Goal: Task Accomplishment & Management: Manage account settings

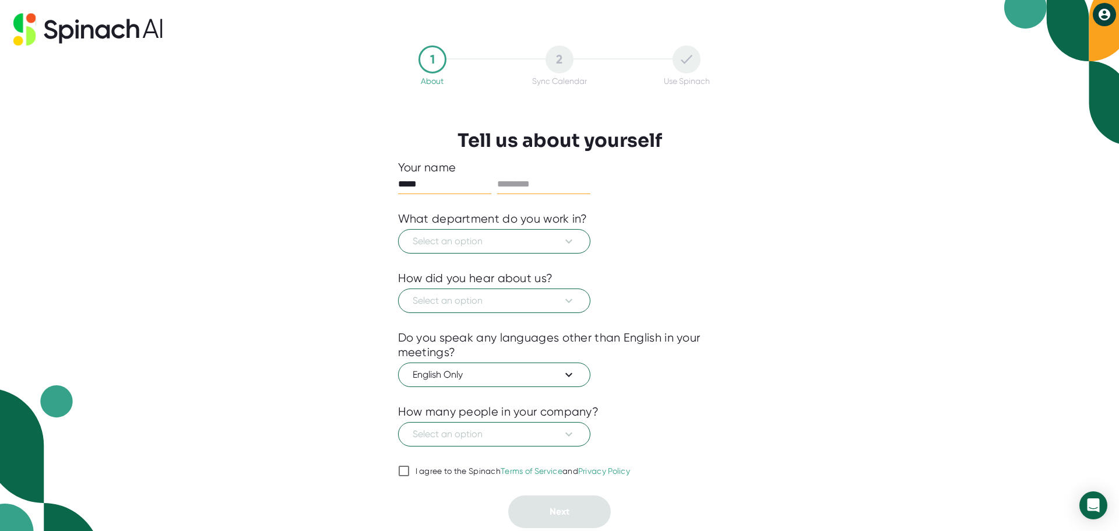
type input "*****"
click at [540, 176] on input "text" at bounding box center [543, 184] width 93 height 19
type input "*****"
click at [530, 244] on span "Select an option" at bounding box center [494, 241] width 163 height 14
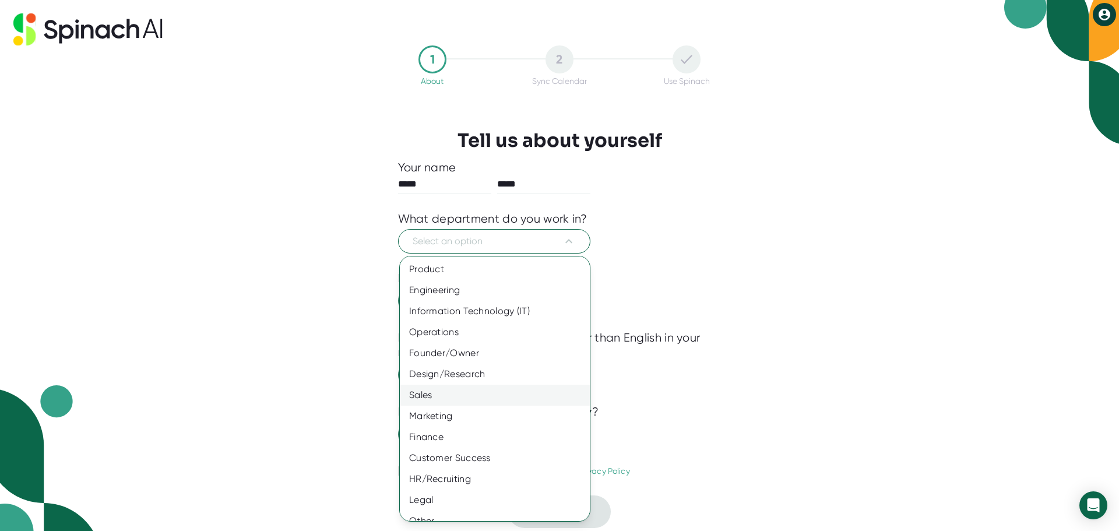
click at [459, 402] on div "Sales" at bounding box center [499, 395] width 199 height 21
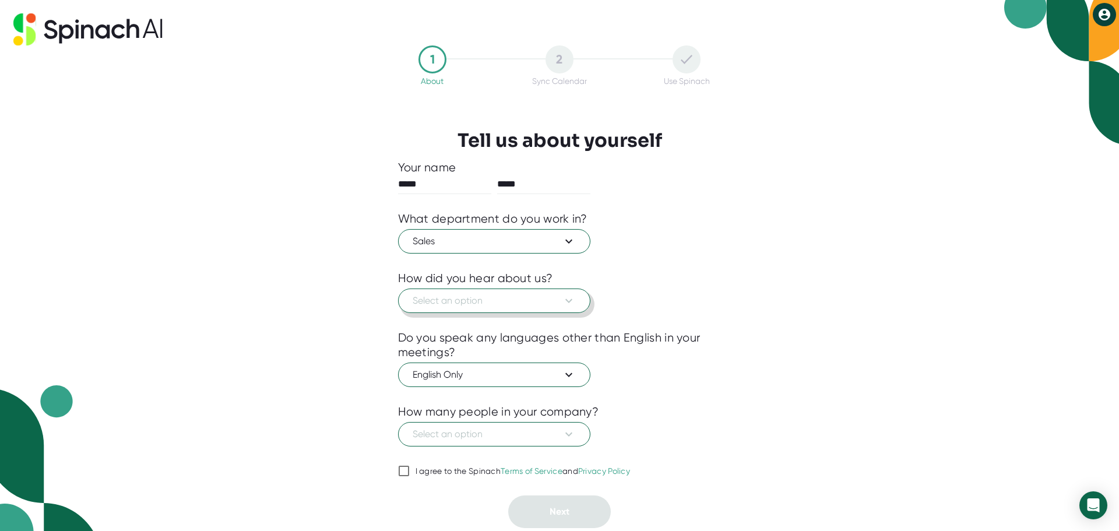
click at [486, 301] on span "Select an option" at bounding box center [494, 301] width 163 height 14
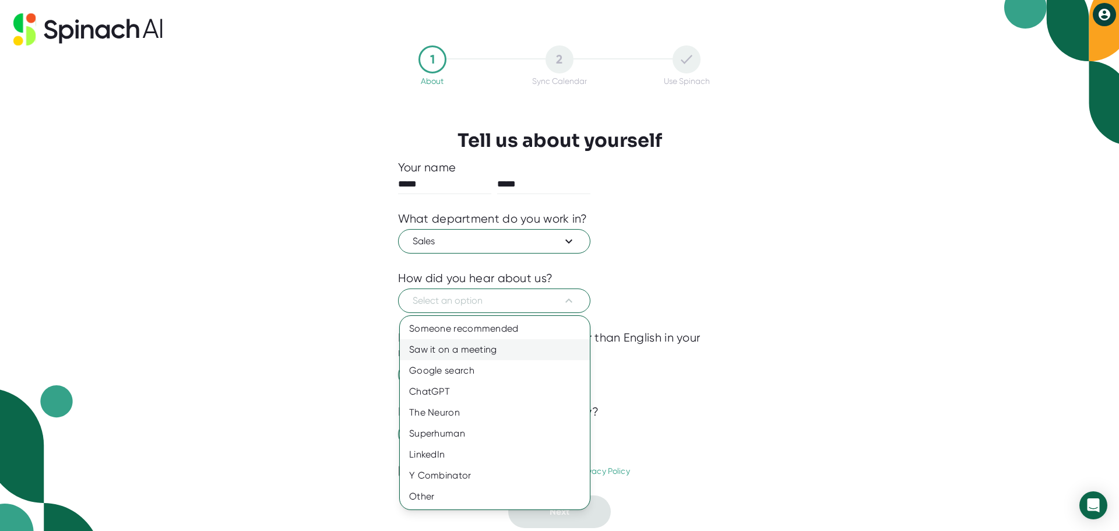
click at [476, 344] on div "Saw it on a meeting" at bounding box center [495, 349] width 190 height 21
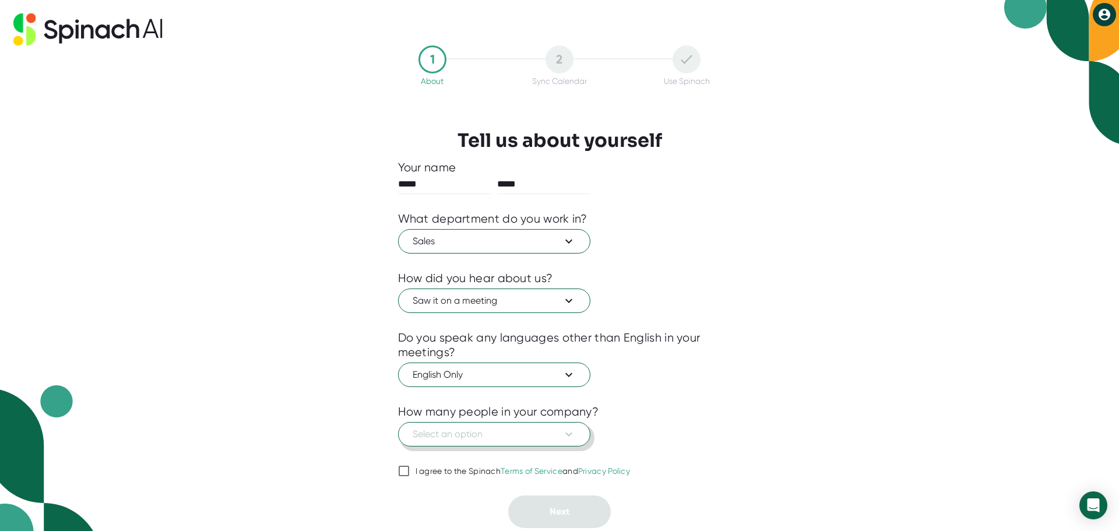
click at [561, 443] on button "Select an option" at bounding box center [494, 434] width 192 height 24
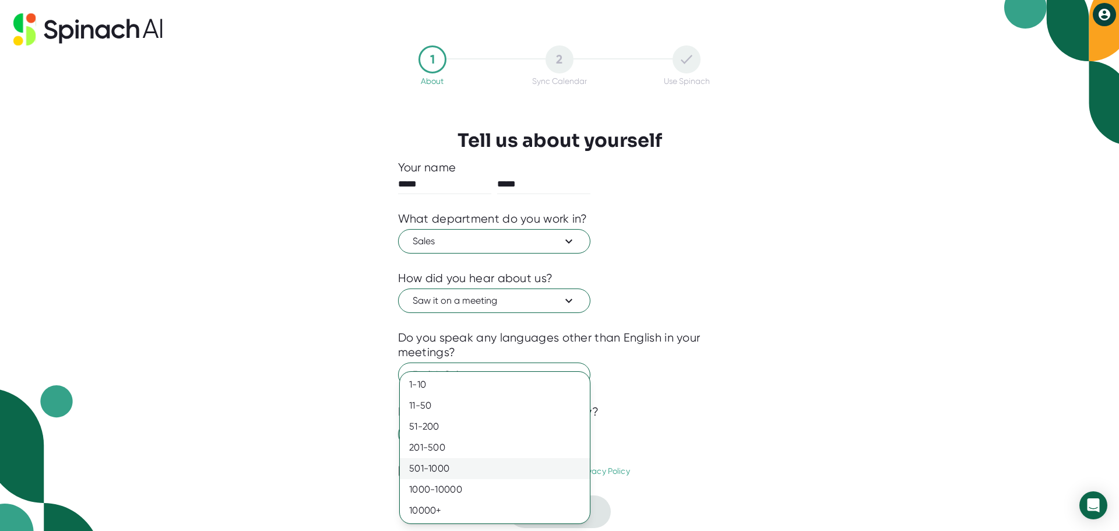
click at [515, 465] on div "501-1000" at bounding box center [495, 468] width 190 height 21
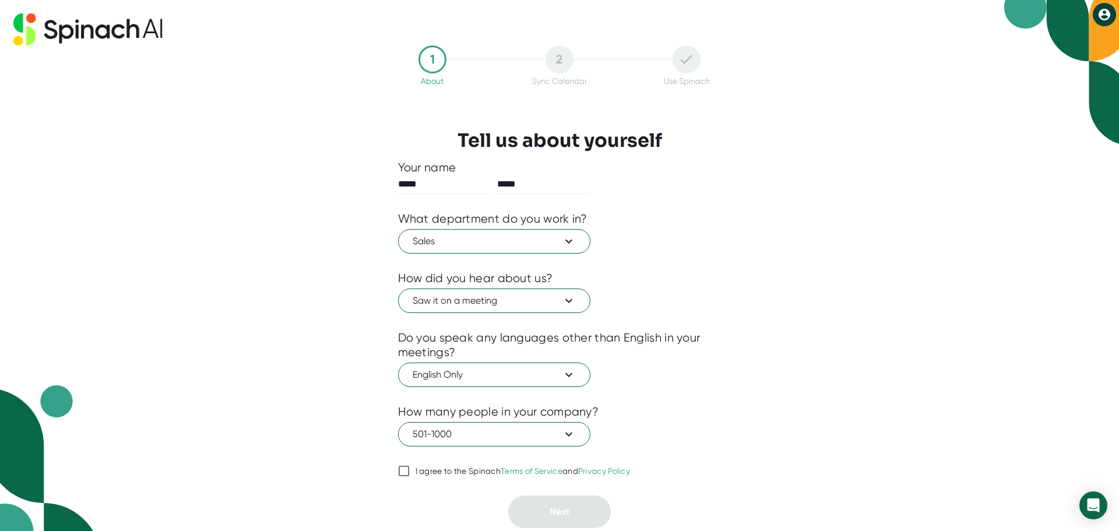
click at [405, 467] on input "I agree to the Spinach Terms of Service and Privacy Policy" at bounding box center [404, 471] width 12 height 14
checkbox input "true"
click at [576, 503] on button "Next" at bounding box center [559, 511] width 103 height 33
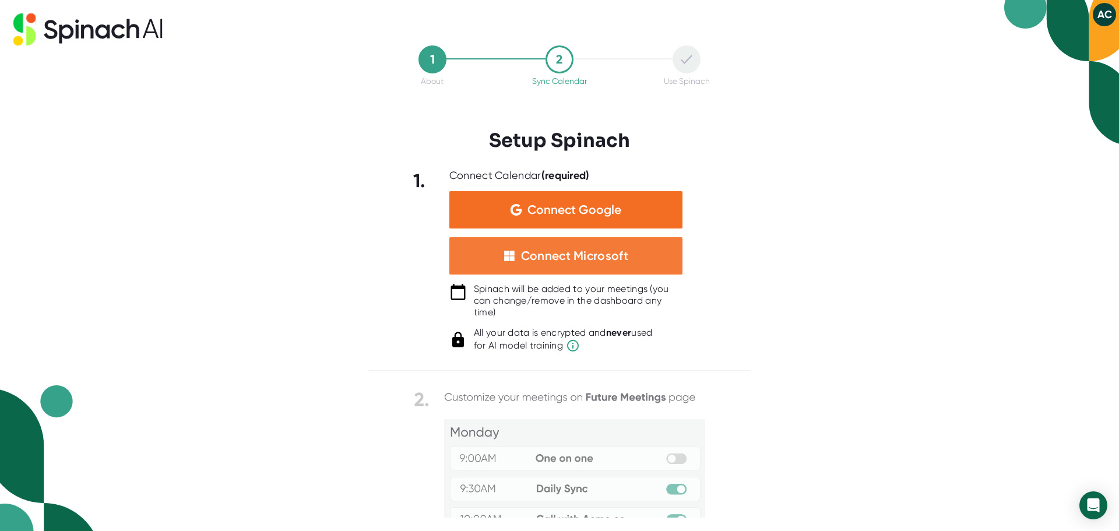
click at [611, 263] on div "Connect Microsoft" at bounding box center [574, 255] width 107 height 15
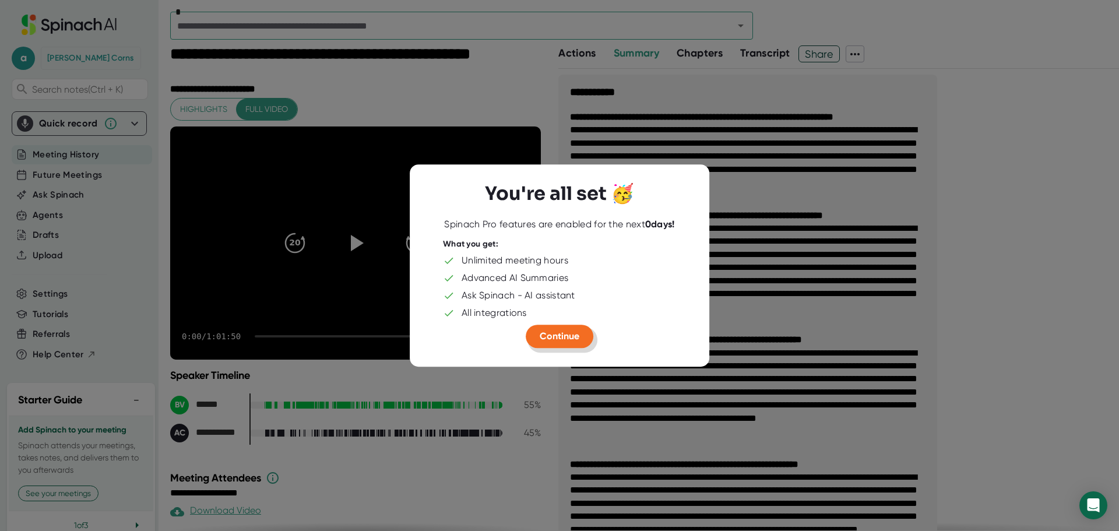
click at [581, 342] on button "Continue" at bounding box center [560, 336] width 68 height 23
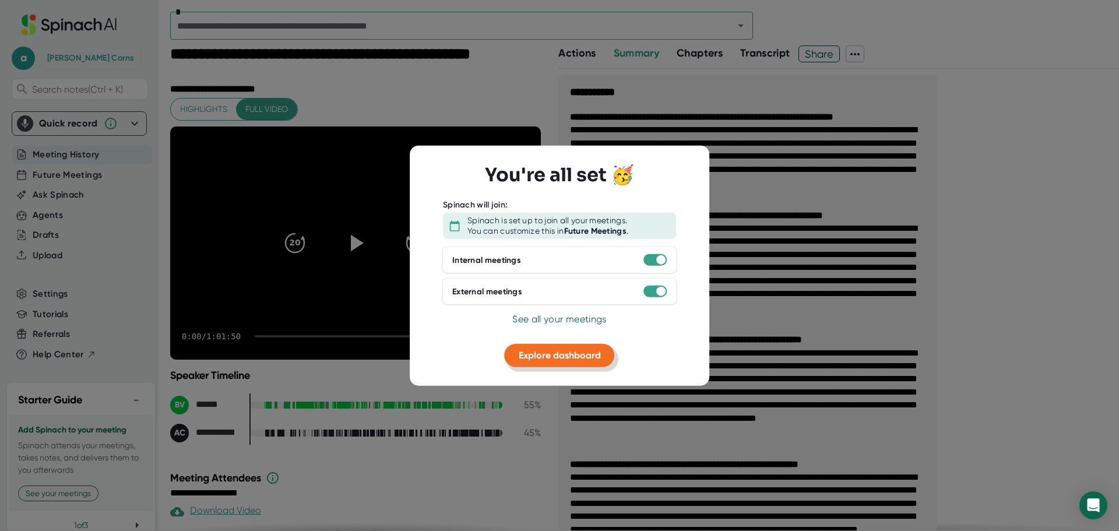
click at [553, 355] on span "Explore dashboard" at bounding box center [560, 355] width 82 height 11
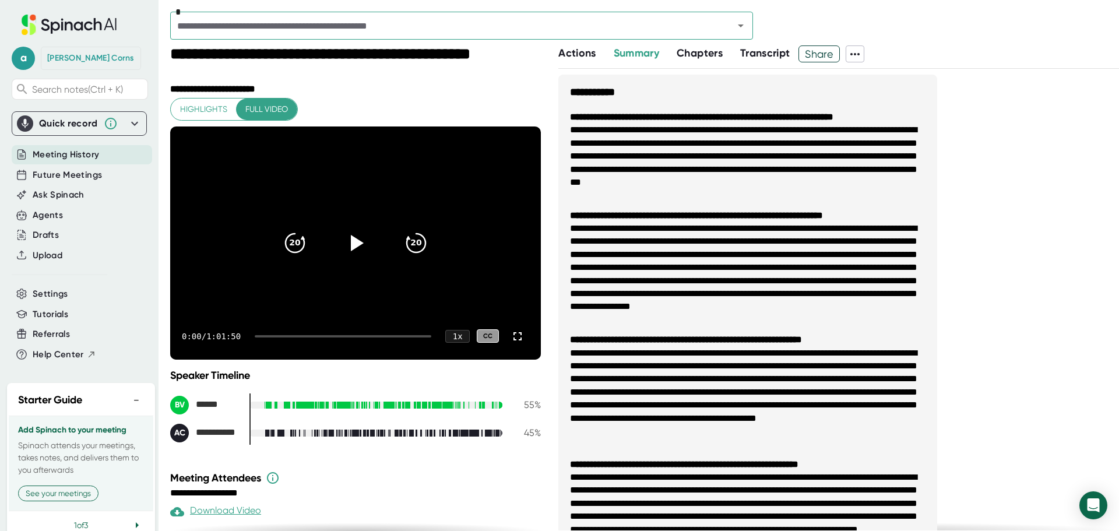
click at [329, 338] on div "0:00 / 1:01:50 1 x CC" at bounding box center [355, 336] width 371 height 47
click at [336, 335] on div at bounding box center [343, 336] width 177 height 2
click at [355, 247] on icon at bounding box center [355, 242] width 29 height 29
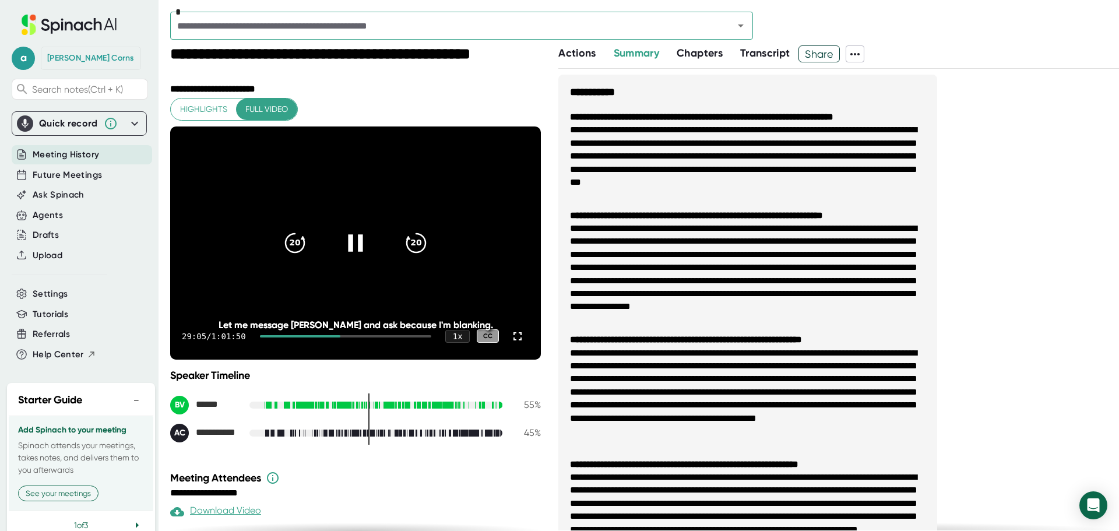
click at [356, 249] on icon at bounding box center [355, 242] width 15 height 17
